Goal: Navigation & Orientation: Find specific page/section

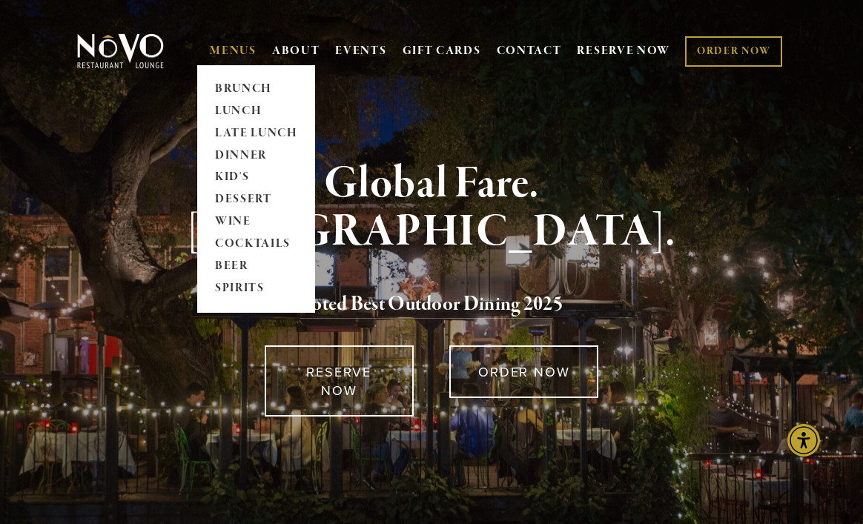
click at [222, 49] on link "MENUS" at bounding box center [233, 51] width 47 height 15
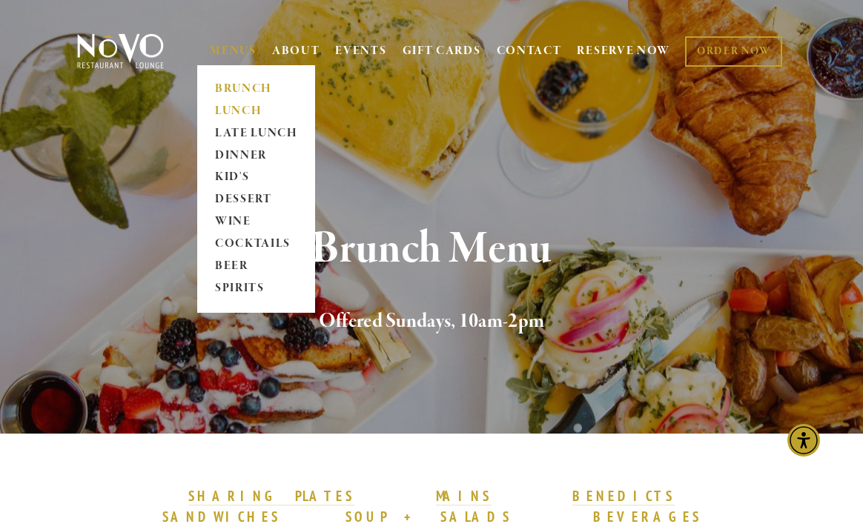
click at [246, 108] on link "LUNCH" at bounding box center [256, 111] width 93 height 22
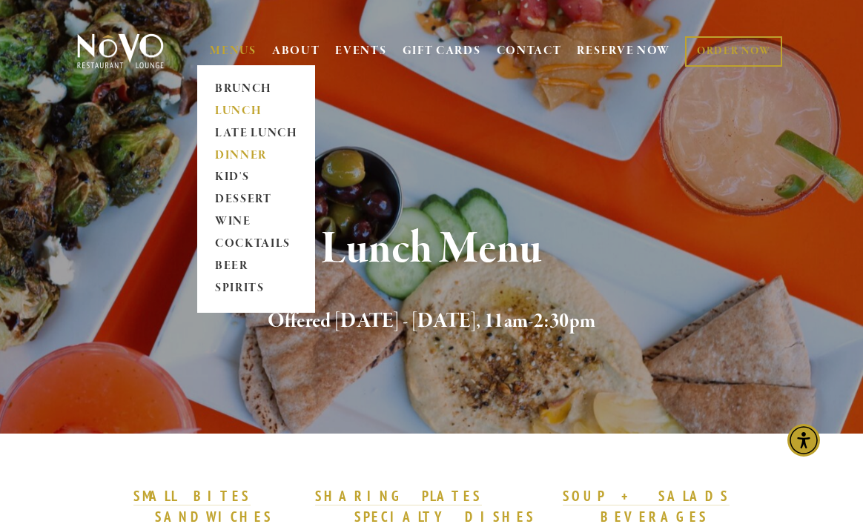
click at [262, 148] on link "DINNER" at bounding box center [256, 156] width 93 height 22
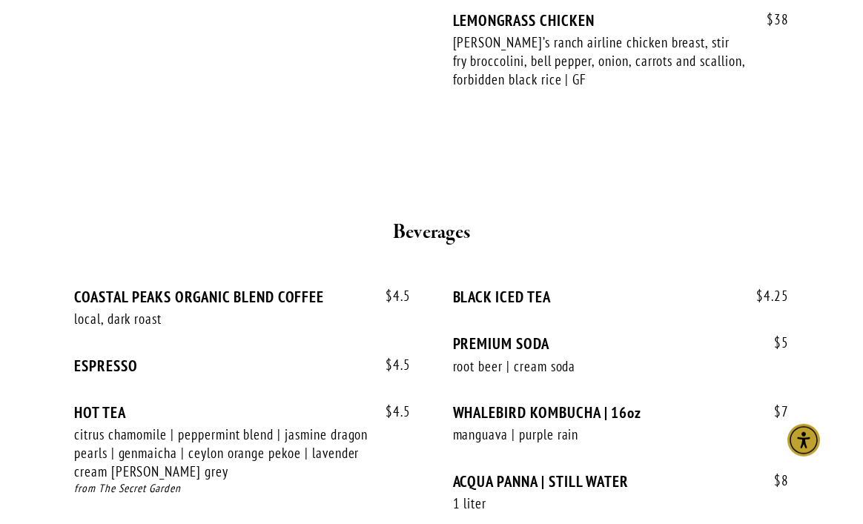
scroll to position [3404, 0]
